Goal: Check status: Check status

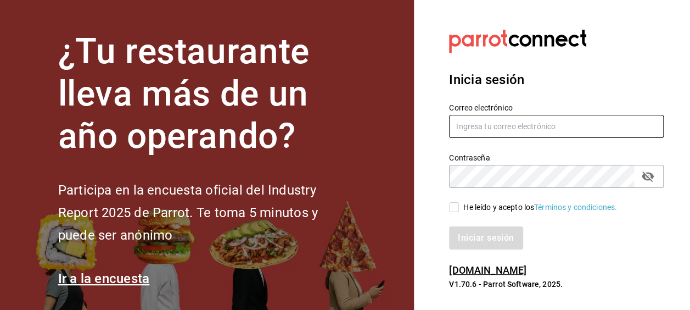
type input "[PERSON_NAME][EMAIL_ADDRESS][PERSON_NAME][DOMAIN_NAME]"
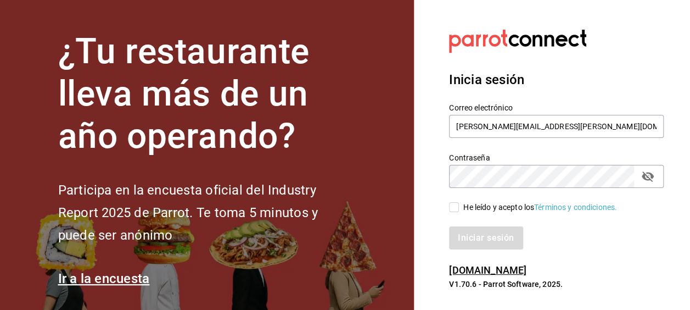
click at [453, 209] on input "He leído y acepto los Términos y condiciones." at bounding box center [454, 207] width 10 height 10
checkbox input "true"
click at [480, 237] on button "Iniciar sesión" at bounding box center [486, 237] width 75 height 23
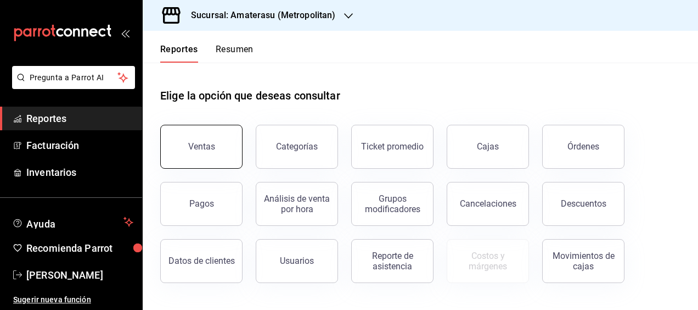
click at [229, 149] on button "Ventas" at bounding box center [201, 147] width 82 height 44
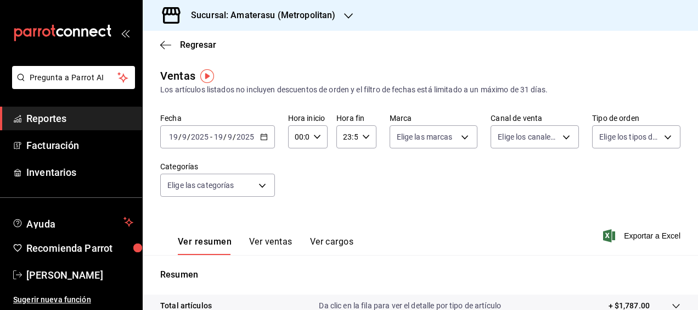
click at [262, 136] on \(Stroke\) "button" at bounding box center [264, 136] width 6 height 1
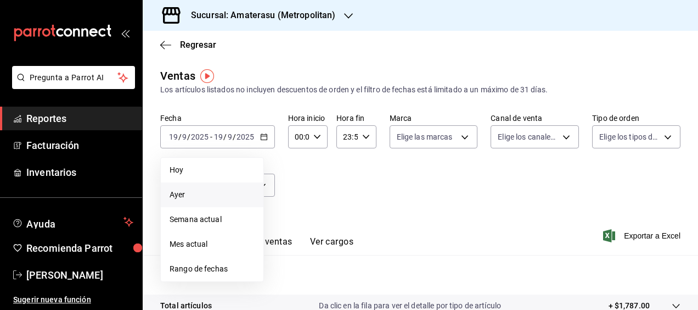
click at [184, 193] on span "Ayer" at bounding box center [212, 195] width 85 height 12
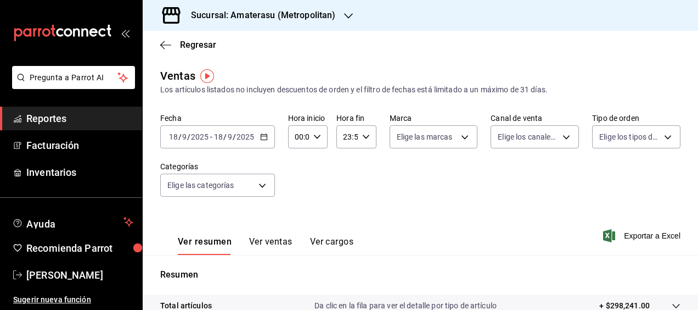
click at [344, 15] on icon "button" at bounding box center [348, 15] width 9 height 5
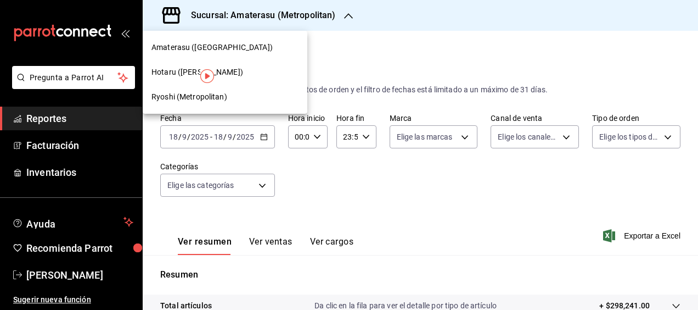
click at [177, 94] on span "Ryoshi (Metropolitan)" at bounding box center [189, 97] width 76 height 12
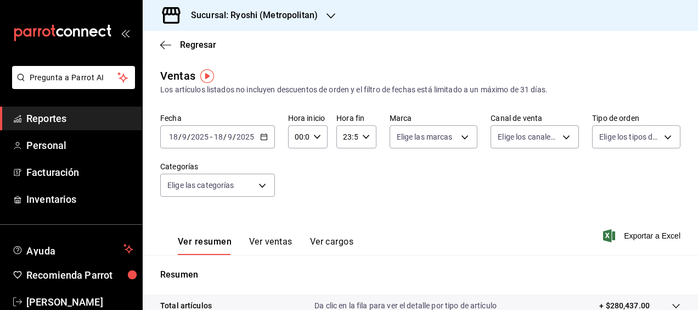
click at [262, 136] on icon "button" at bounding box center [264, 137] width 8 height 8
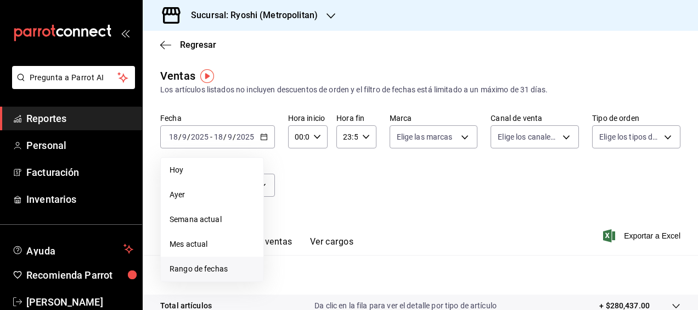
click at [194, 265] on span "Rango de fechas" at bounding box center [212, 269] width 85 height 12
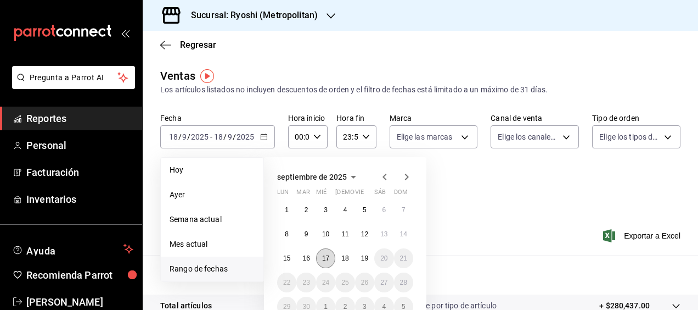
click at [330, 257] on button "17" at bounding box center [325, 258] width 19 height 20
click at [331, 257] on button "17" at bounding box center [325, 258] width 19 height 20
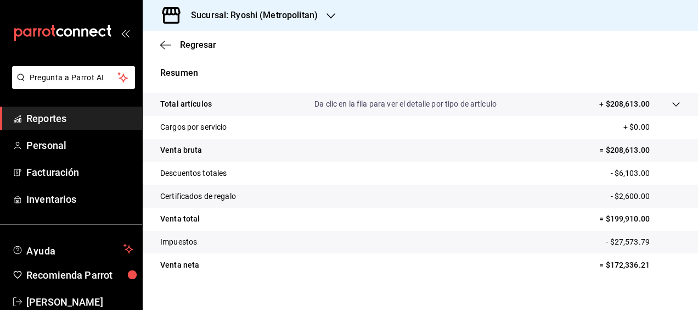
scroll to position [194, 0]
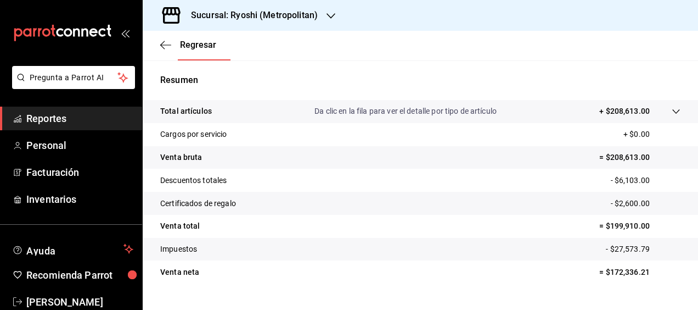
click at [327, 12] on icon "button" at bounding box center [331, 16] width 9 height 9
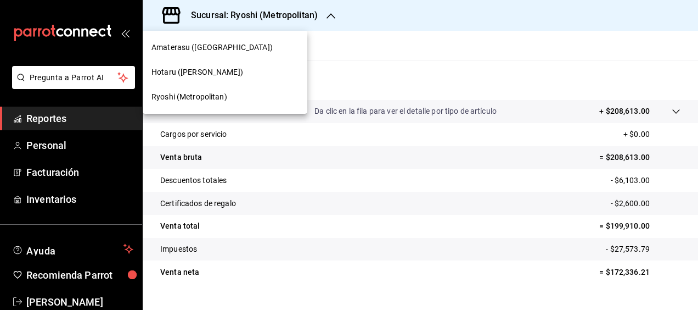
click at [190, 69] on span "Hotaru (Valle)" at bounding box center [197, 72] width 92 height 12
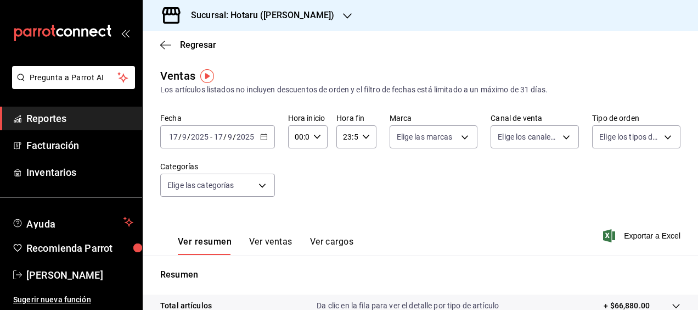
click at [357, 227] on div "Ver resumen Ver ventas Ver cargos Exportar a Excel" at bounding box center [420, 232] width 555 height 45
click at [263, 137] on icon "button" at bounding box center [264, 137] width 8 height 8
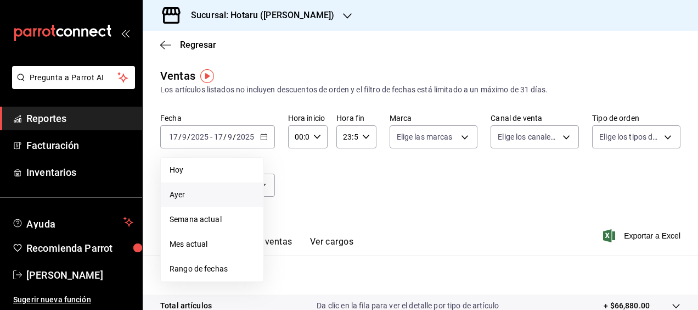
click at [190, 192] on span "Ayer" at bounding box center [212, 195] width 85 height 12
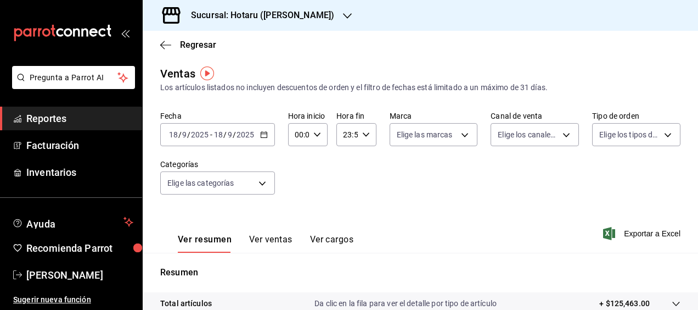
scroll to position [4, 0]
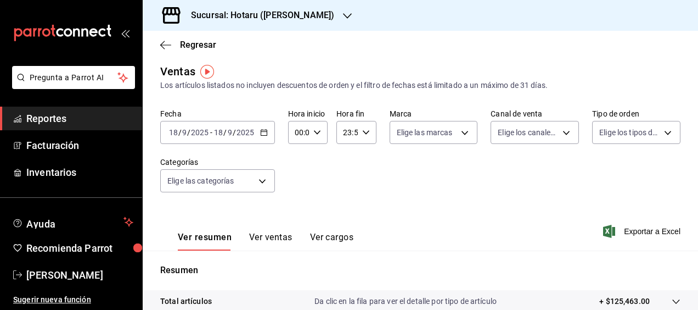
drag, startPoint x: 689, startPoint y: 133, endPoint x: 690, endPoint y: 108, distance: 25.3
click at [690, 118] on div "Regresar Ventas Los artículos listados no incluyen descuentos de orden y el fil…" at bounding box center [420, 170] width 555 height 279
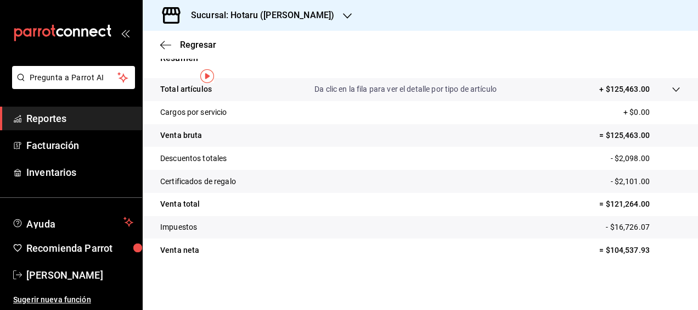
scroll to position [0, 0]
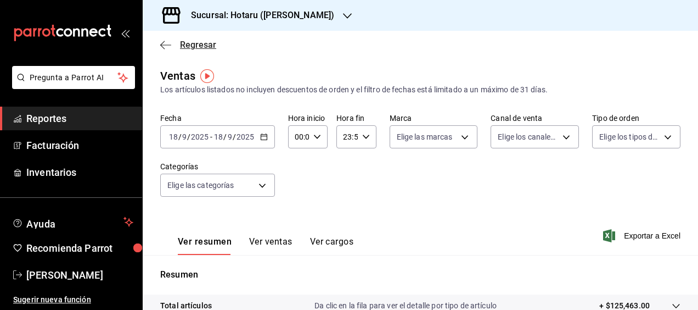
click at [162, 42] on icon "button" at bounding box center [165, 45] width 11 height 10
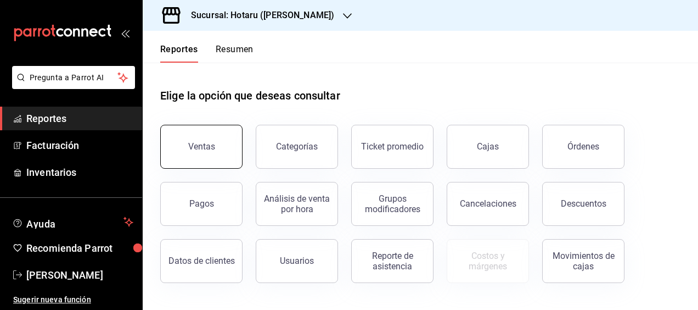
click at [160, 139] on div "Ventas" at bounding box center [195, 139] width 96 height 57
click at [191, 141] on button "Ventas" at bounding box center [201, 147] width 82 height 44
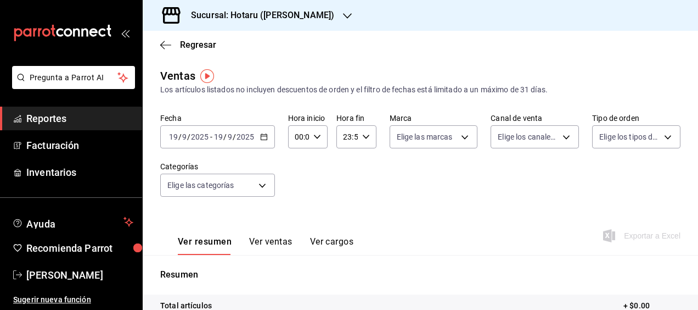
click at [261, 134] on \(Stroke\) "button" at bounding box center [264, 137] width 7 height 6
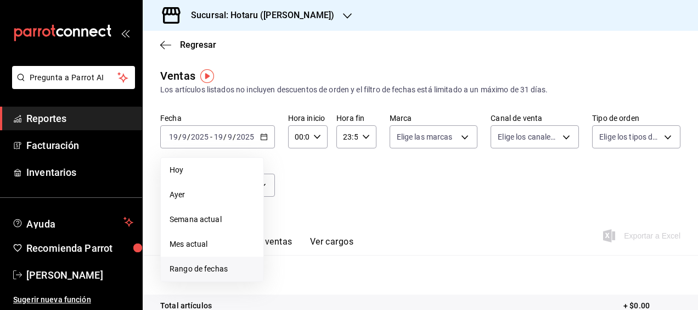
click at [193, 267] on span "Rango de fechas" at bounding box center [212, 269] width 85 height 12
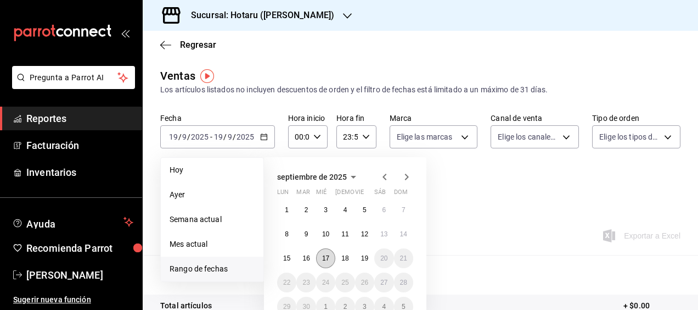
click at [323, 255] on abbr "17" at bounding box center [325, 258] width 7 height 8
click at [324, 255] on abbr "17" at bounding box center [325, 258] width 7 height 8
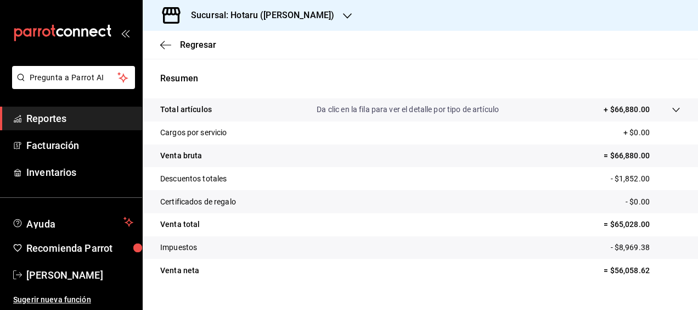
scroll to position [216, 0]
